Goal: Obtain resource: Download file/media

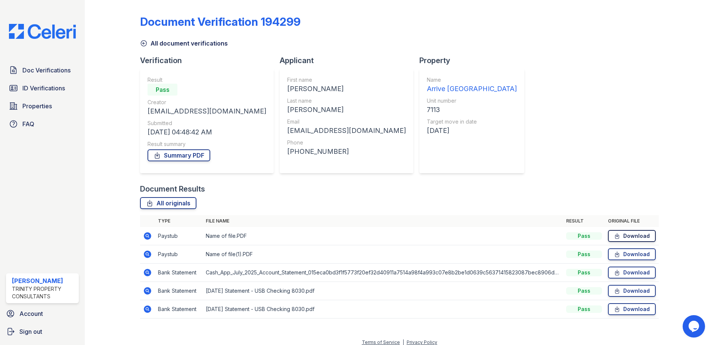
click at [633, 235] on link "Download" at bounding box center [632, 236] width 48 height 12
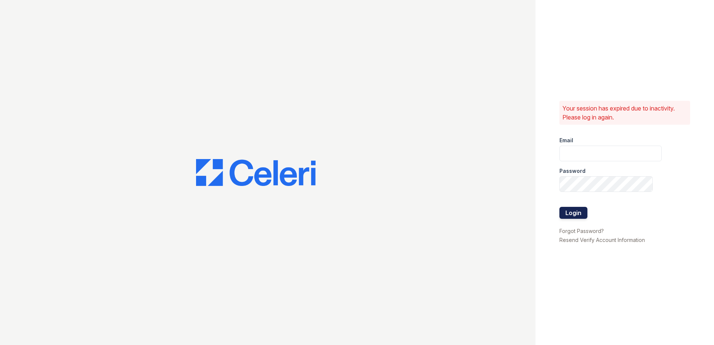
type input "[EMAIL_ADDRESS][DOMAIN_NAME]"
click at [572, 211] on button "Login" at bounding box center [574, 213] width 28 height 12
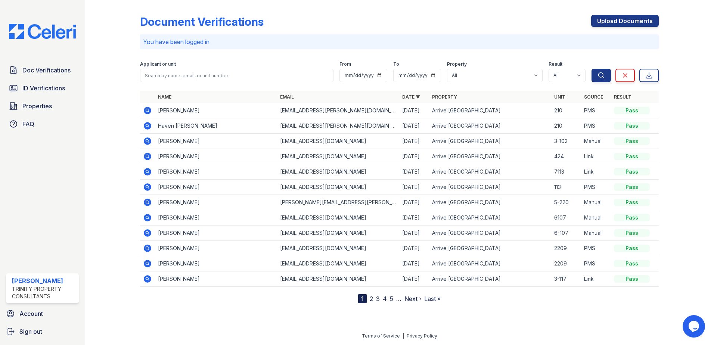
click at [145, 173] on icon at bounding box center [147, 171] width 7 height 7
